Goal: Transaction & Acquisition: Subscribe to service/newsletter

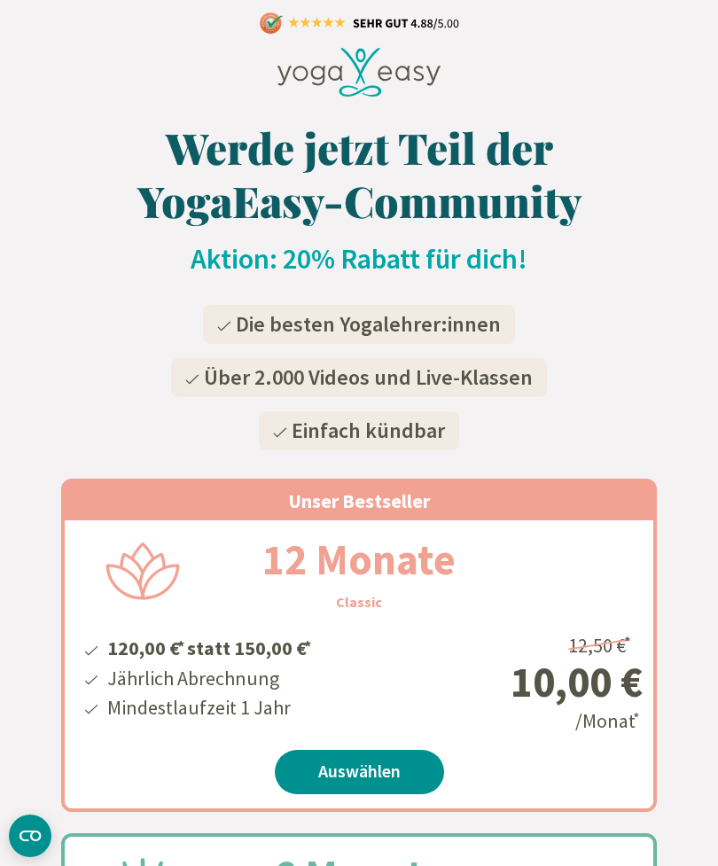
click at [638, 65] on div at bounding box center [359, 75] width 718 height 76
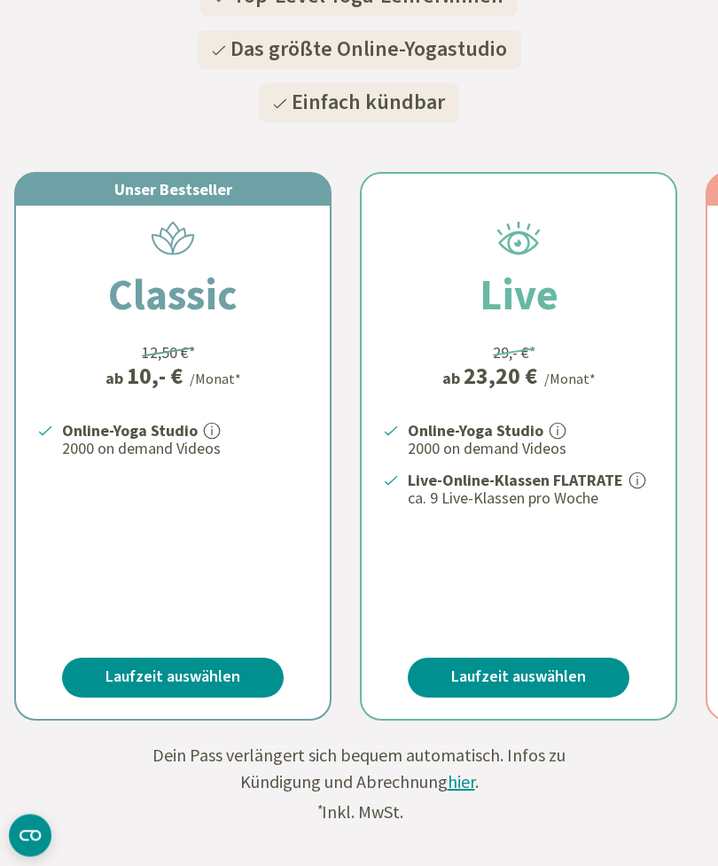
scroll to position [344, 0]
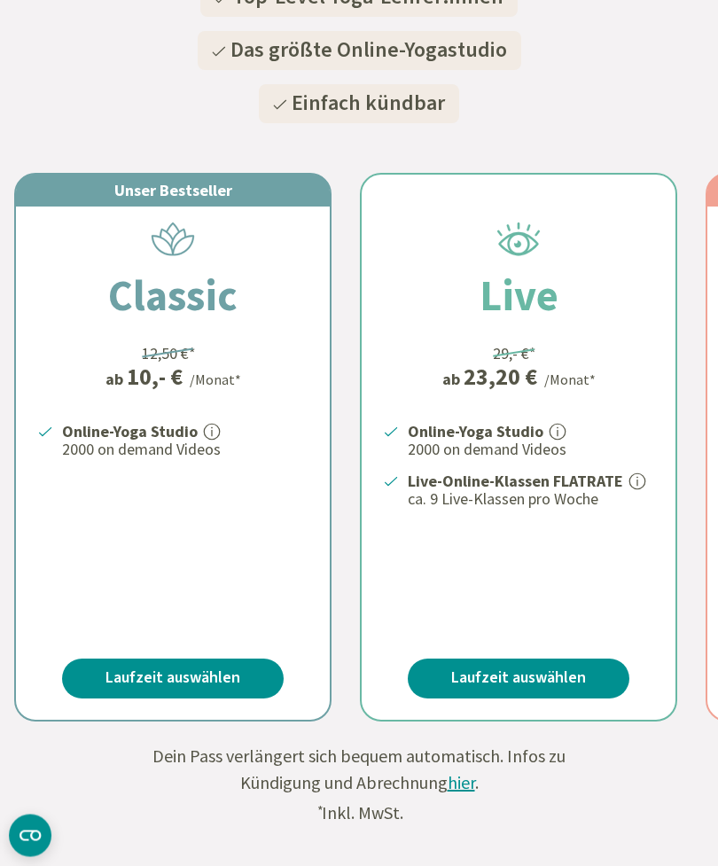
click at [214, 670] on link "Laufzeit auswählen" at bounding box center [173, 679] width 222 height 40
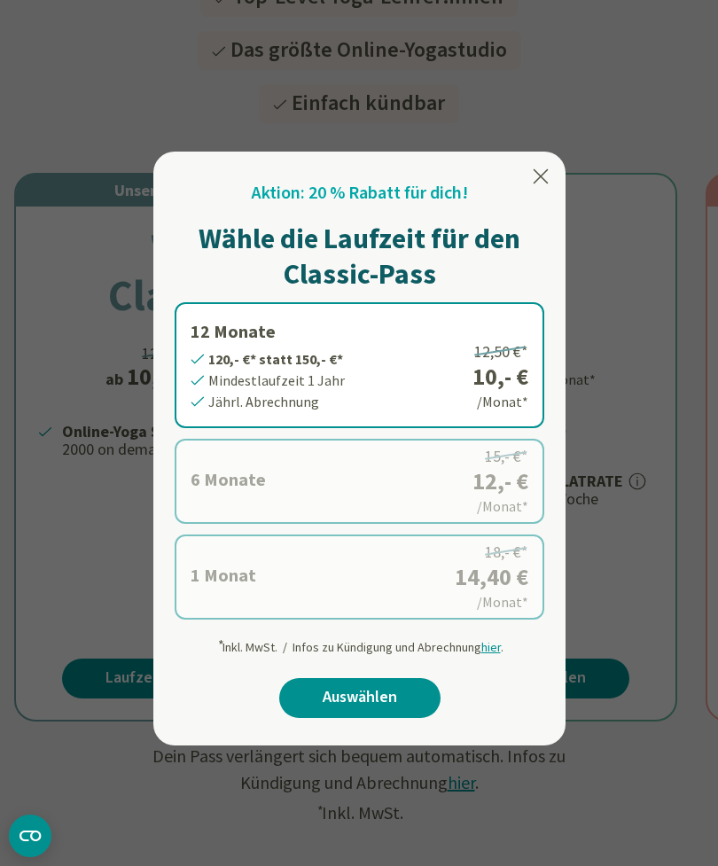
click at [677, 346] on div at bounding box center [359, 433] width 718 height 866
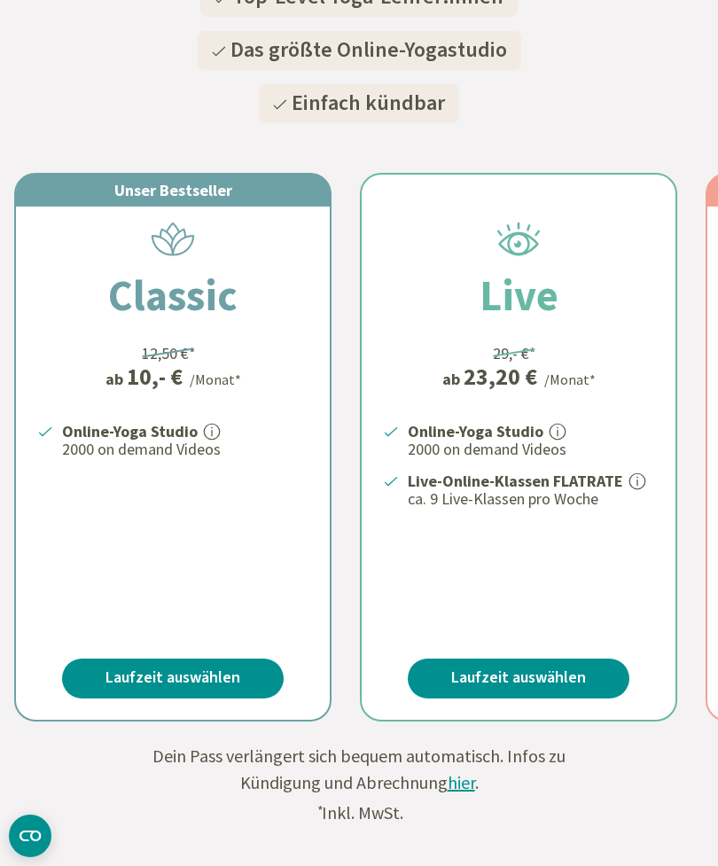
scroll to position [0, 0]
click at [214, 682] on link "Laufzeit auswählen" at bounding box center [173, 679] width 222 height 40
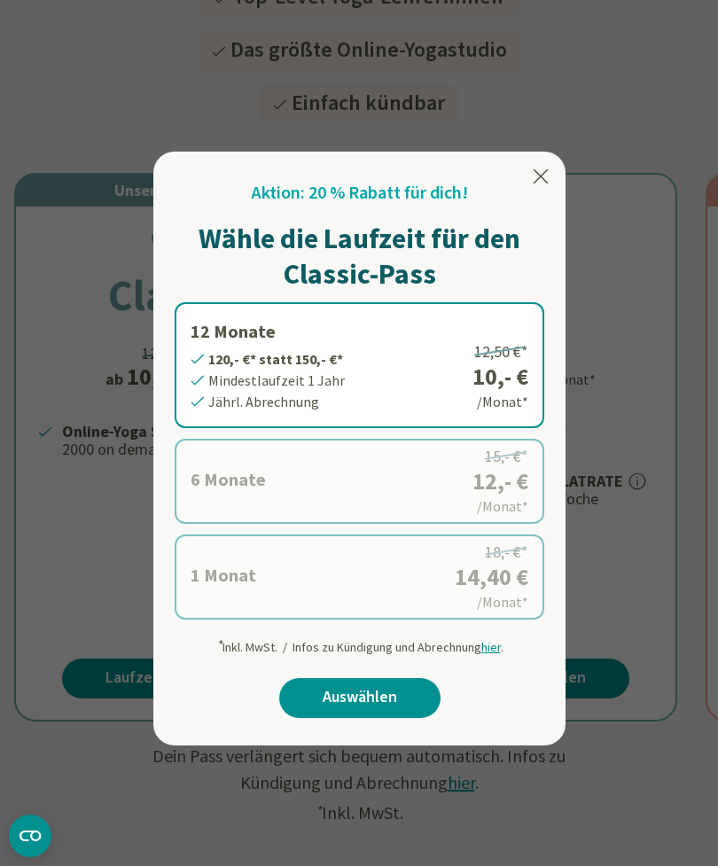
click at [366, 597] on label "1 Monat 14,40 €* statt 18,- €* Mindestlaufzeit 1 Monat Monatl. Abrechnung 18,- …" at bounding box center [360, 576] width 370 height 85
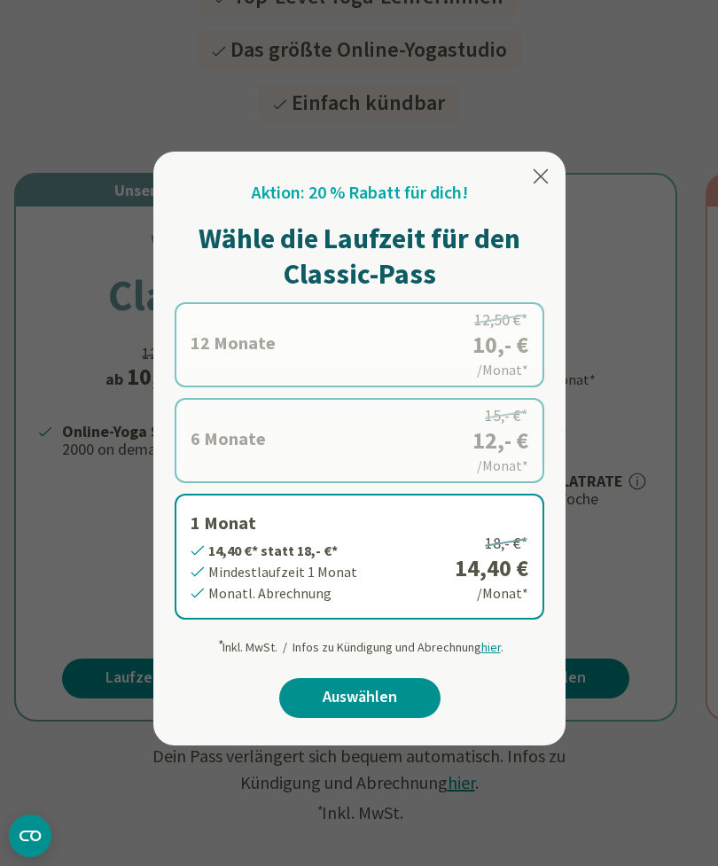
click at [370, 673] on div "Aktion: 20 % Rabatt für dich! Wähle die Laufzeit für den Classic-Pass 12 Monate…" at bounding box center [360, 456] width 370 height 552
click at [401, 698] on link "Auswählen" at bounding box center [359, 698] width 161 height 40
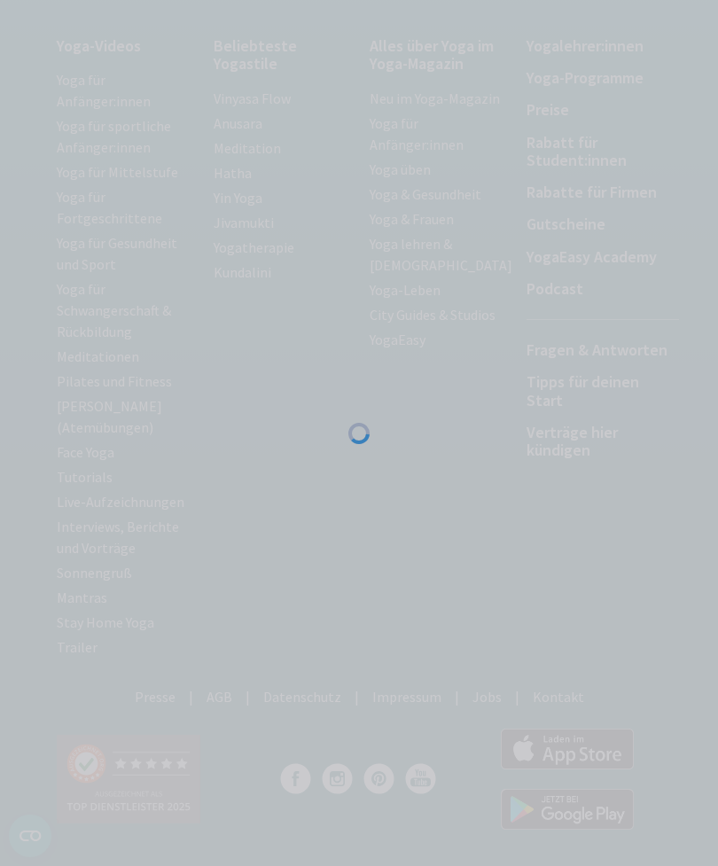
scroll to position [211, 0]
